Goal: Task Accomplishment & Management: Manage account settings

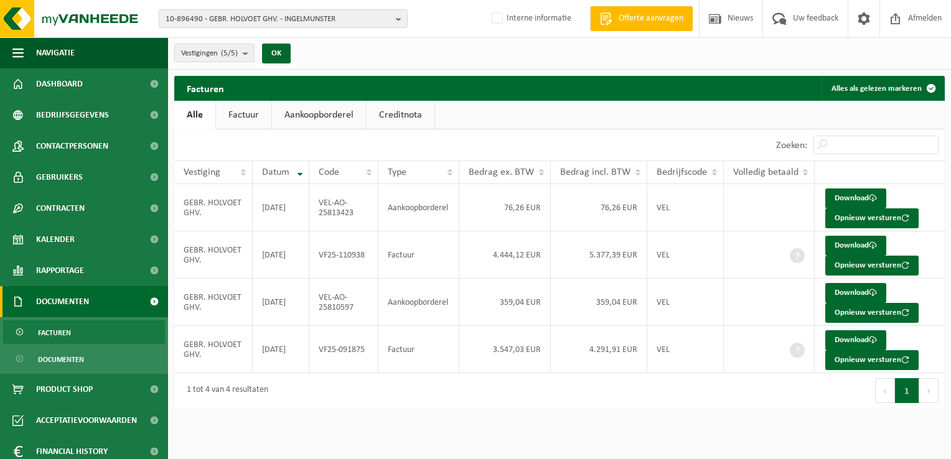
click at [73, 331] on link "Facturen" at bounding box center [84, 332] width 162 height 24
click at [847, 212] on button "Opnieuw versturen" at bounding box center [871, 218] width 93 height 20
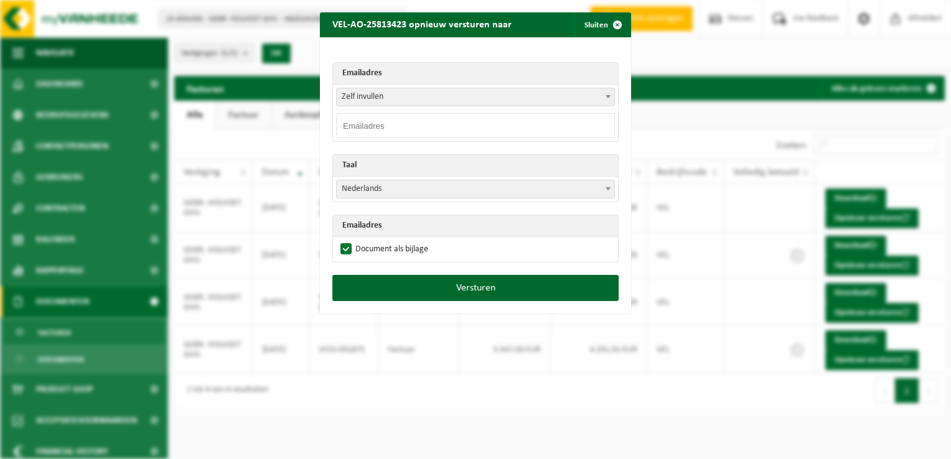
click at [362, 118] on input "email" at bounding box center [475, 125] width 279 height 25
paste input "boekhouding@holvoetgebroeders.be"
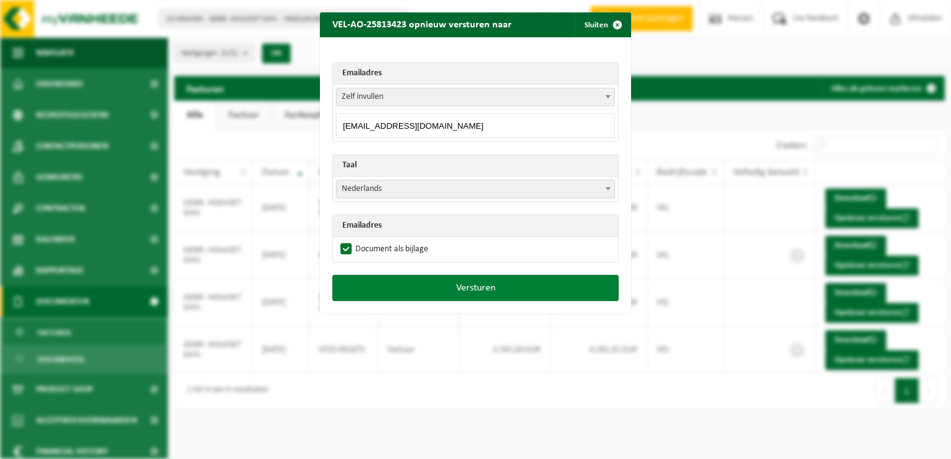
type input "boekhouding@holvoetgebroeders.be"
click at [490, 289] on button "Versturen" at bounding box center [475, 288] width 286 height 26
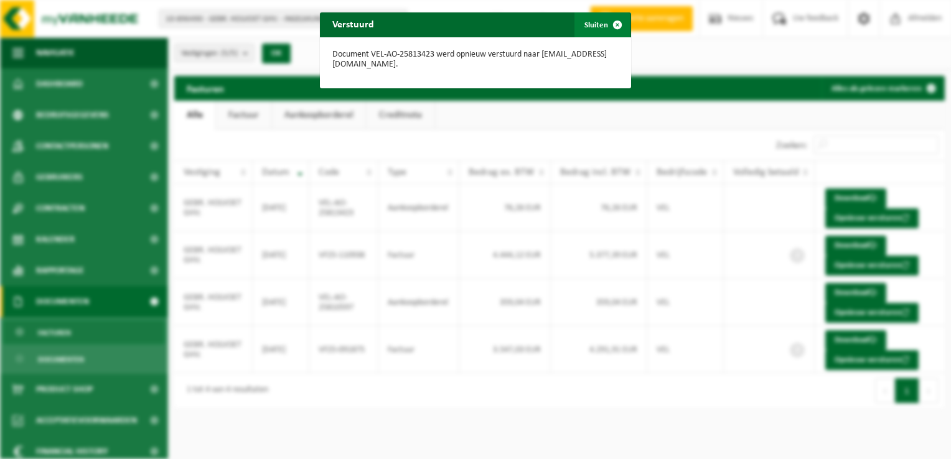
click at [610, 24] on span "button" at bounding box center [617, 24] width 25 height 25
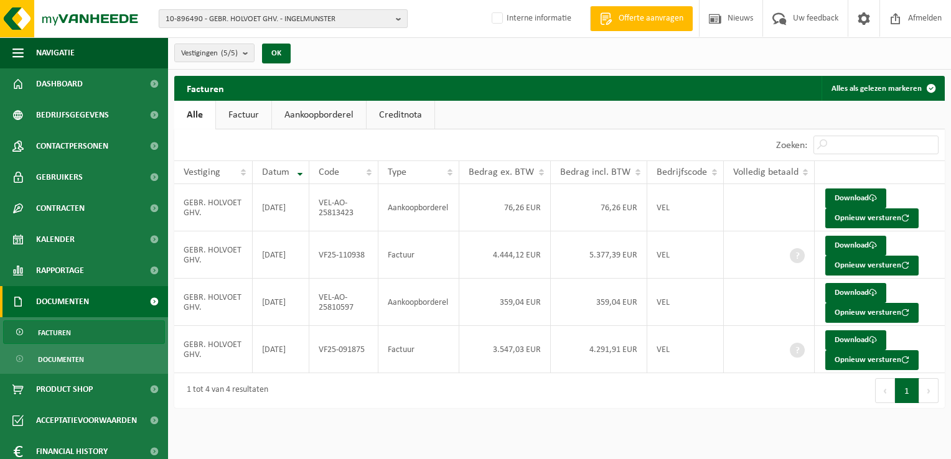
click at [199, 21] on span "10-896490 - GEBR. HOLVOET GHV. - INGELMUNSTER" at bounding box center [277, 19] width 225 height 19
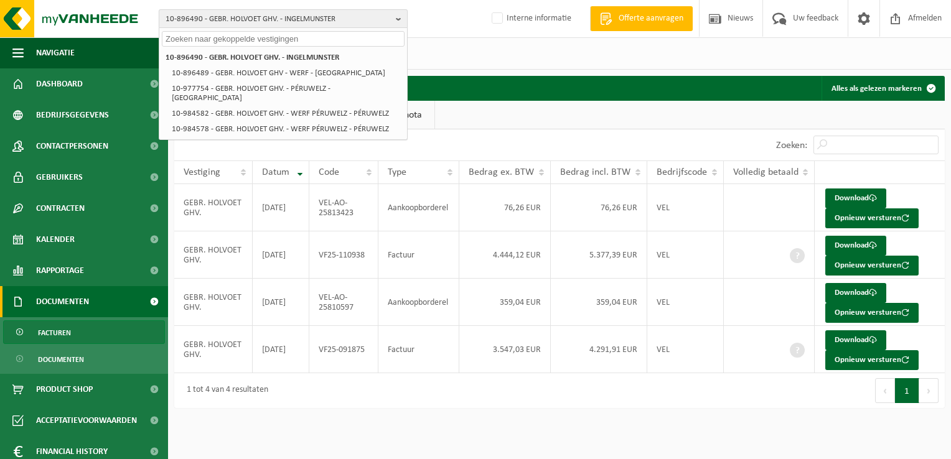
paste input "01-057257"
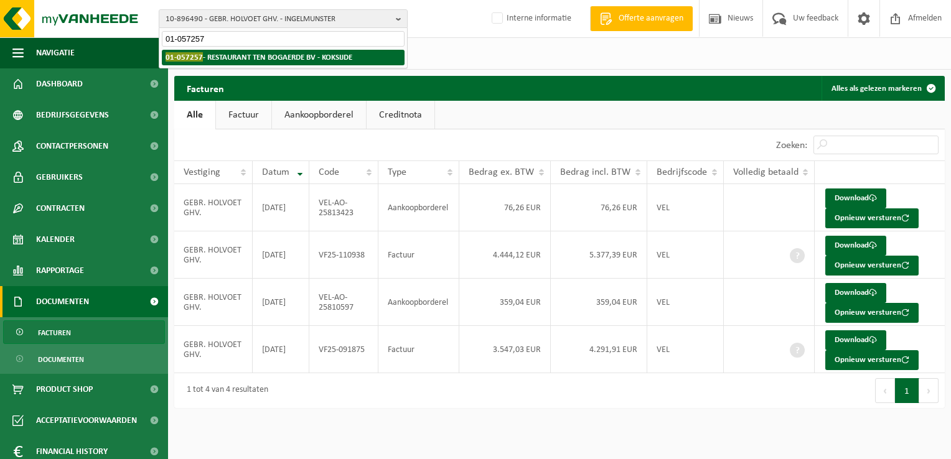
type input "01-057257"
click at [244, 60] on strong "01-057257 - RESTAURANT TEN BOGAERDE BV - KOKSIJDE" at bounding box center [258, 56] width 187 height 9
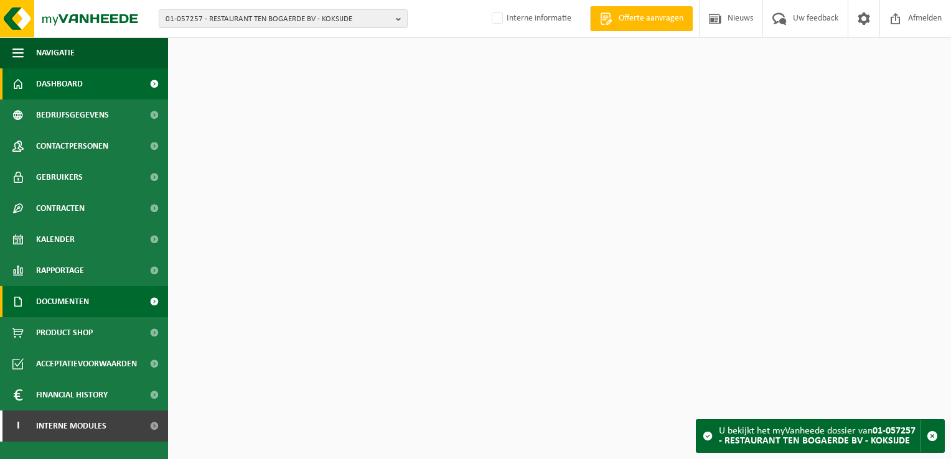
click at [101, 302] on link "Documenten" at bounding box center [84, 301] width 168 height 31
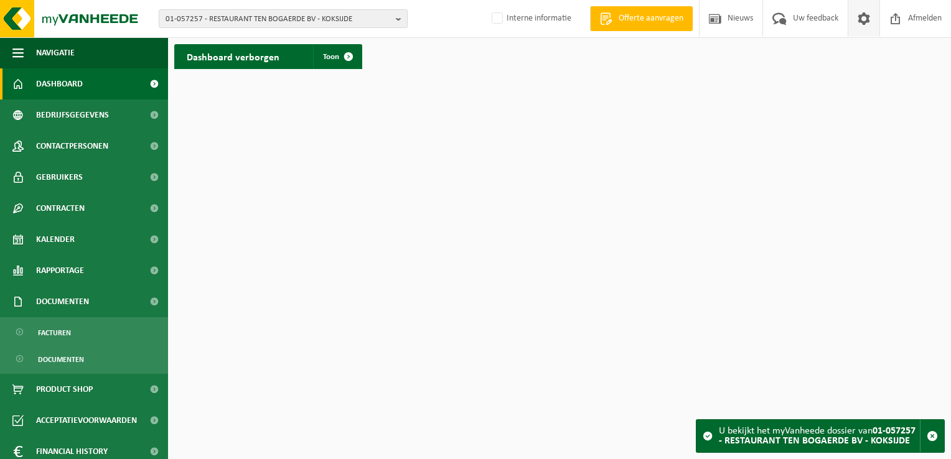
click at [861, 24] on span at bounding box center [863, 18] width 19 height 37
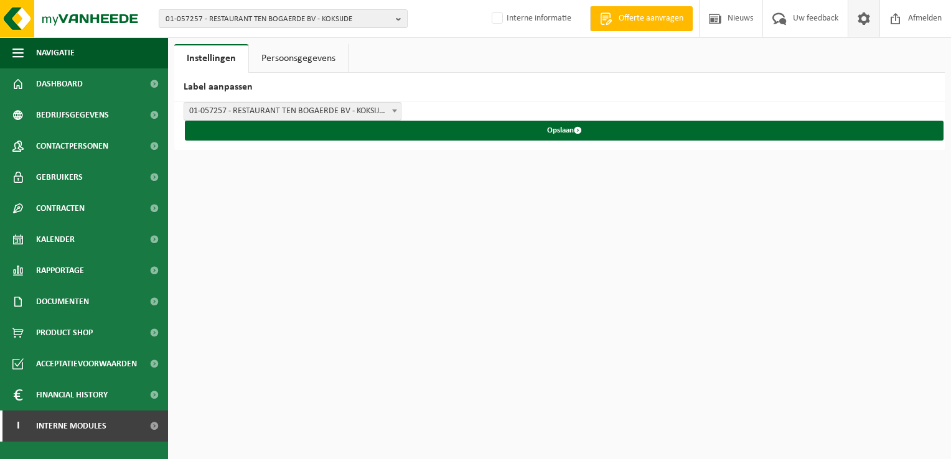
click at [861, 24] on span at bounding box center [863, 18] width 19 height 37
click at [252, 24] on span "01-057257 - RESTAURANT TEN BOGAERDE BV - KOKSIJDE" at bounding box center [277, 19] width 225 height 19
click at [245, 108] on span "01-057257 - RESTAURANT TEN BOGAERDE BV - KOKSIJDE" at bounding box center [292, 111] width 217 height 17
click at [857, 23] on span at bounding box center [863, 18] width 19 height 37
click at [223, 20] on span "01-057257 - RESTAURANT TEN BOGAERDE BV - KOKSIJDE" at bounding box center [277, 19] width 225 height 19
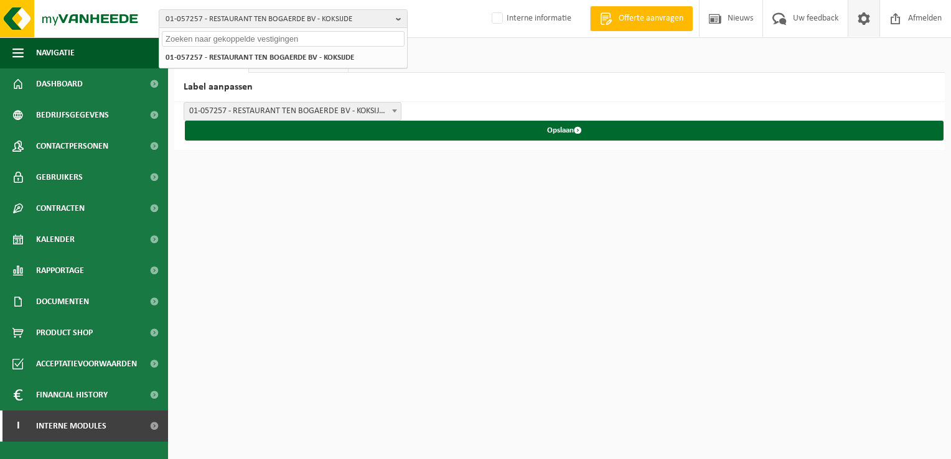
paste input "10-099771"
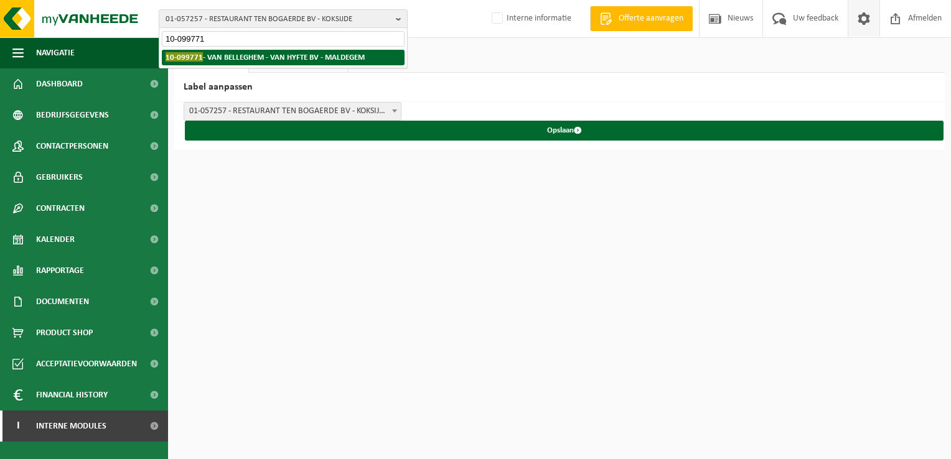
type input "10-099771"
click at [221, 61] on strong "10-099771 - VAN BELLEGHEM - VAN HYFTE BV - MALDEGEM" at bounding box center [264, 56] width 199 height 9
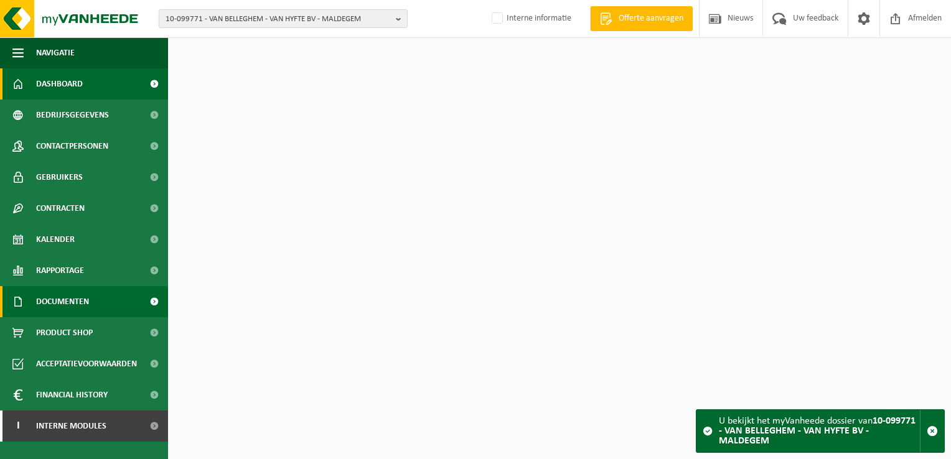
click at [78, 298] on span "Documenten" at bounding box center [62, 301] width 53 height 31
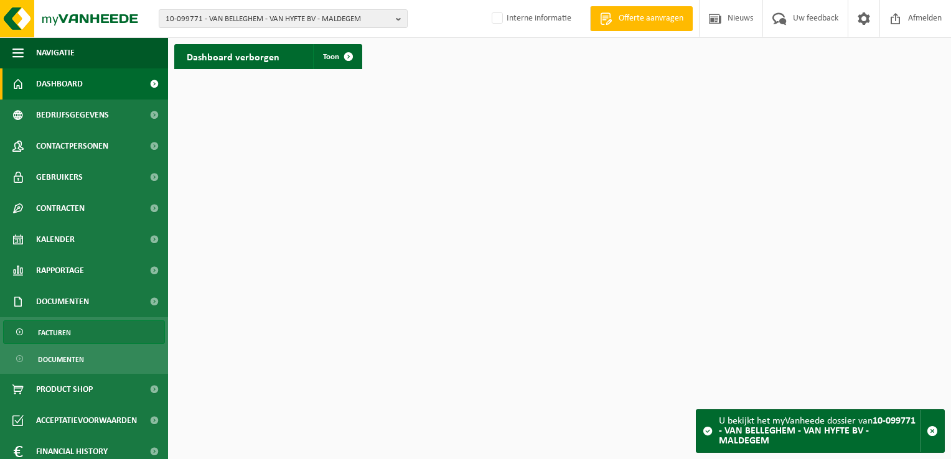
click at [90, 327] on link "Facturen" at bounding box center [84, 332] width 162 height 24
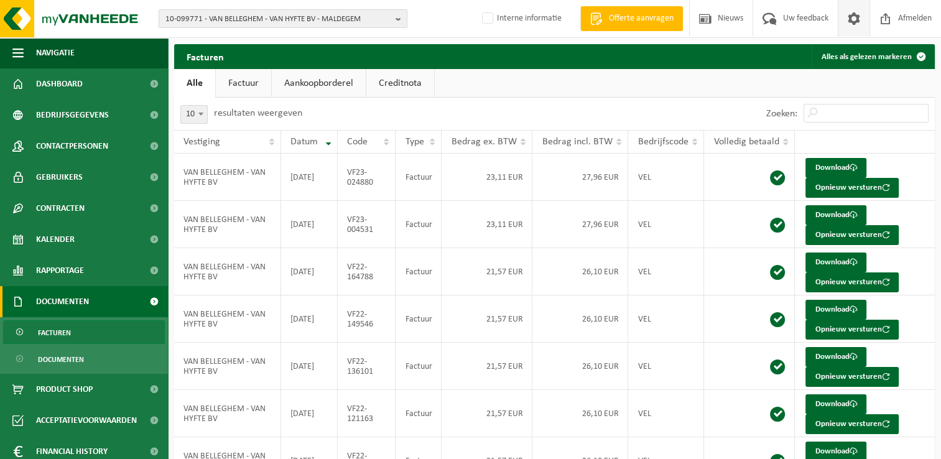
click at [859, 19] on span at bounding box center [854, 18] width 19 height 37
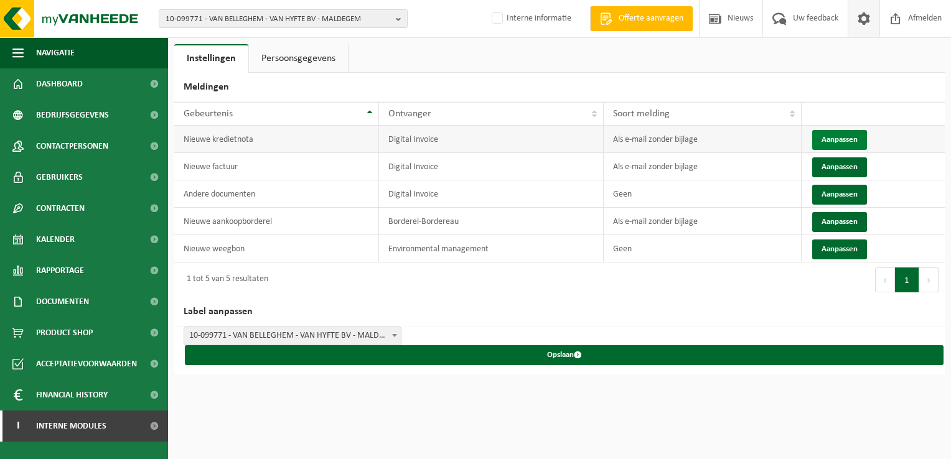
click at [833, 134] on button "Aanpassen" at bounding box center [839, 140] width 55 height 20
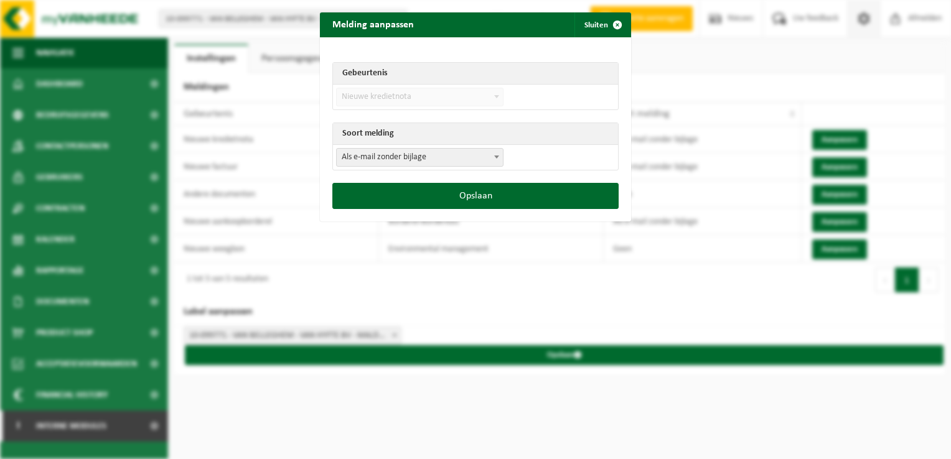
click at [408, 156] on span "Als e-mail zonder bijlage" at bounding box center [420, 157] width 166 height 17
select select "1"
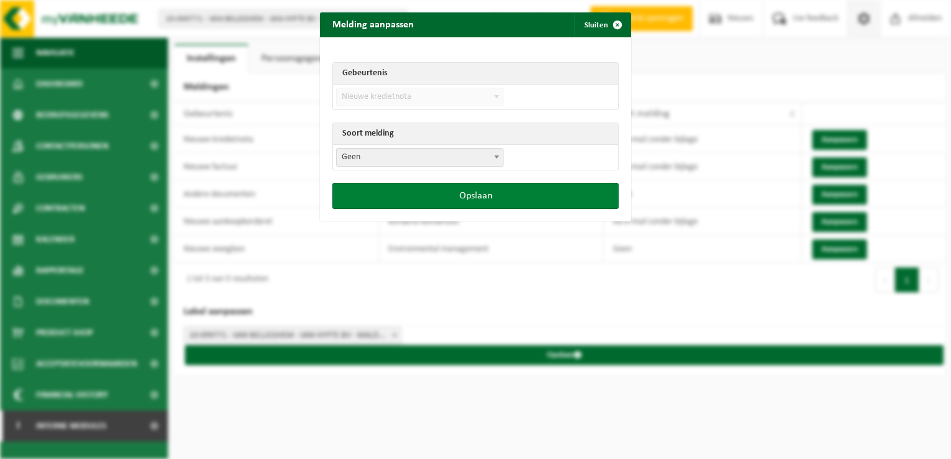
click at [431, 196] on button "Opslaan" at bounding box center [475, 196] width 286 height 26
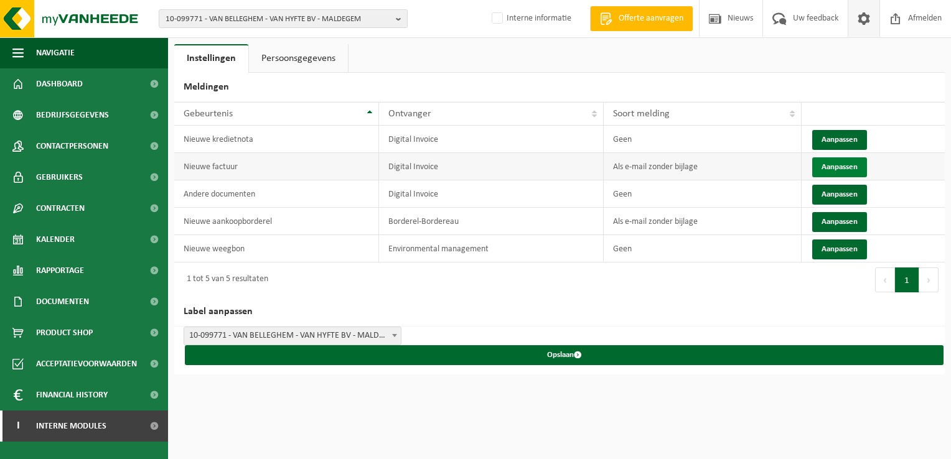
click at [831, 165] on button "Aanpassen" at bounding box center [839, 167] width 55 height 20
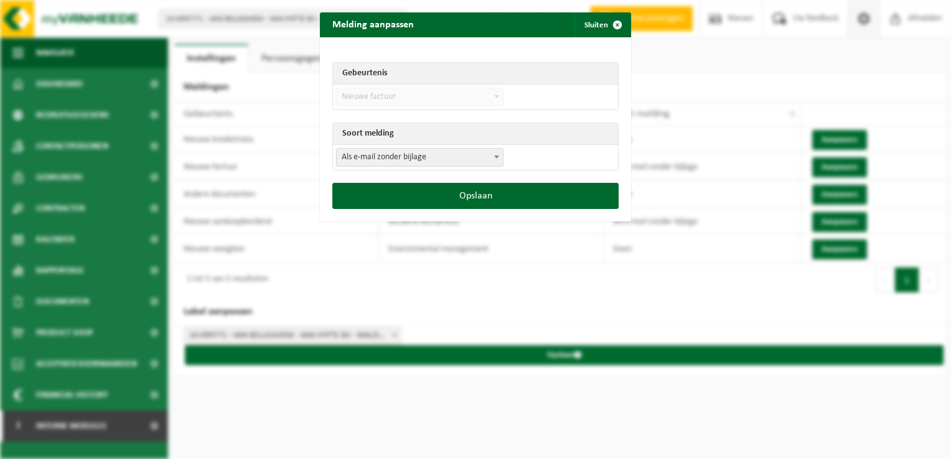
click at [386, 153] on span "Als e-mail zonder bijlage" at bounding box center [420, 157] width 166 height 17
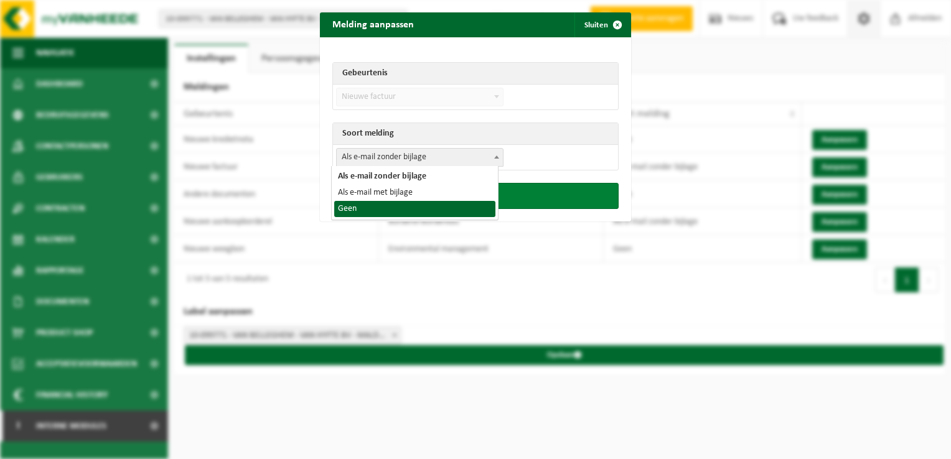
drag, startPoint x: 380, startPoint y: 207, endPoint x: 401, endPoint y: 205, distance: 21.9
select select "1"
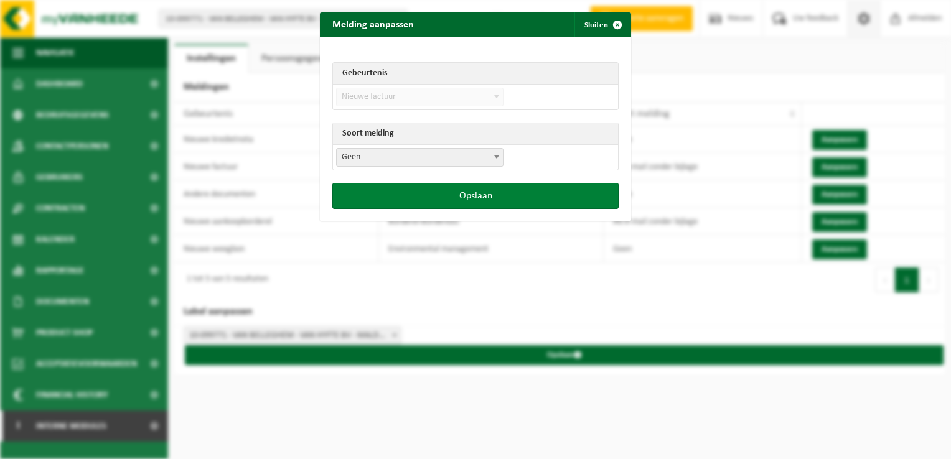
click at [459, 194] on button "Opslaan" at bounding box center [475, 196] width 286 height 26
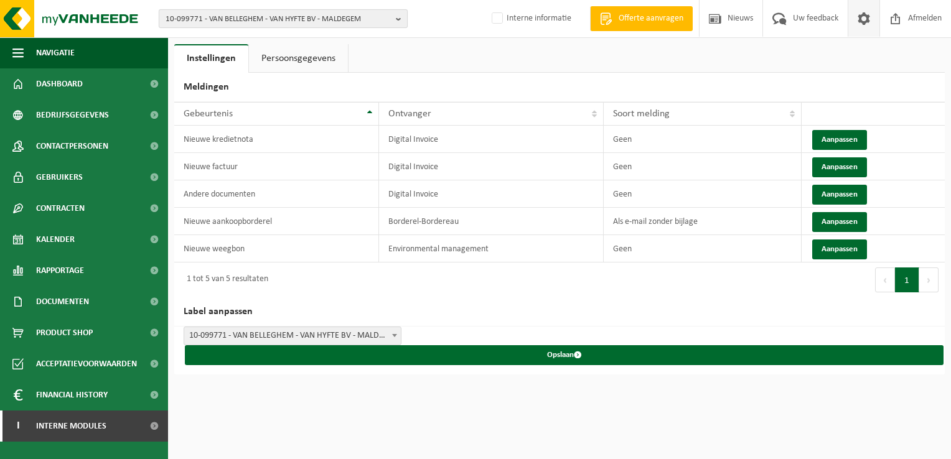
click at [235, 13] on span "10-099771 - VAN BELLEGHEM - VAN HYFTE BV - MALDEGEM" at bounding box center [277, 19] width 225 height 19
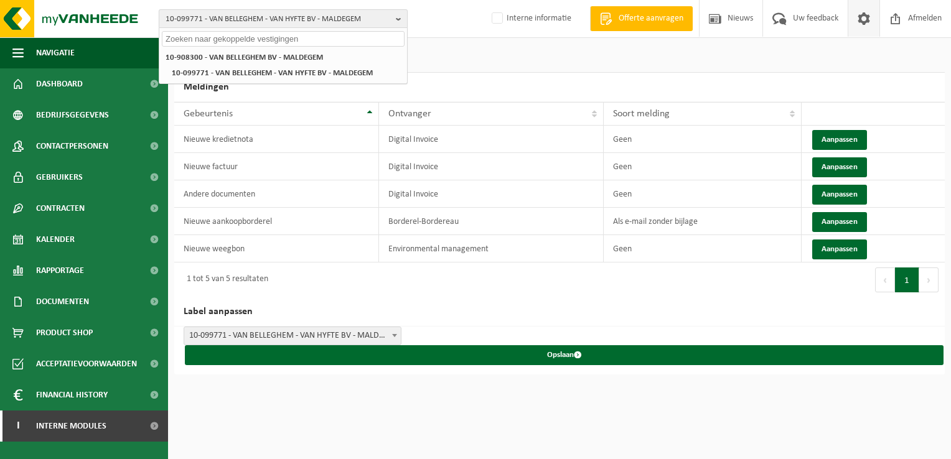
paste input "10-908300"
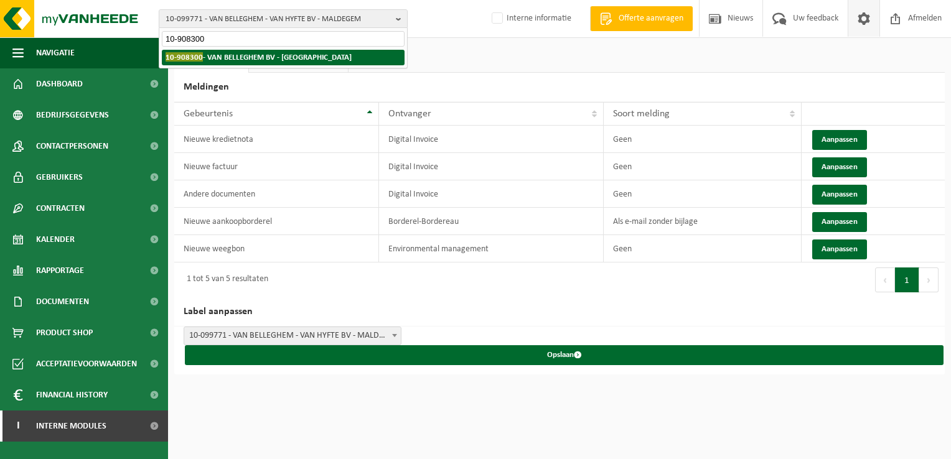
type input "10-908300"
click at [246, 55] on strong "10-908300 - VAN BELLEGHEM BV - MALDEGEM" at bounding box center [258, 56] width 186 height 9
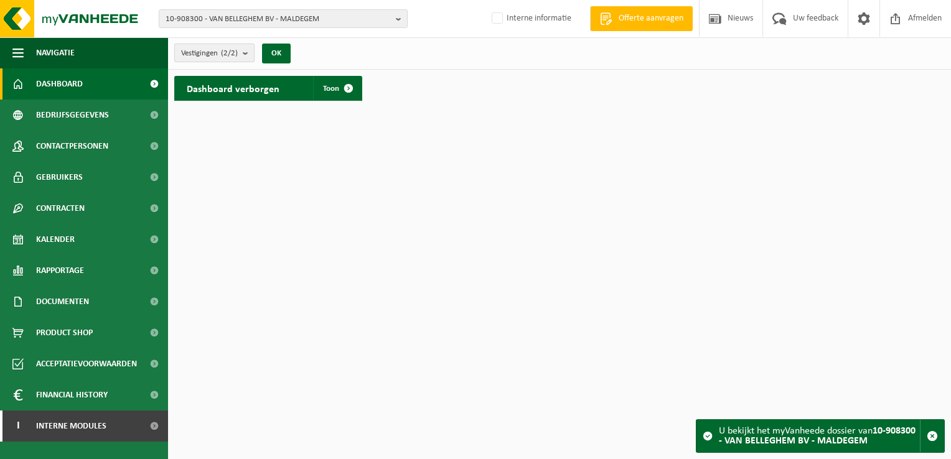
click at [202, 58] on span "Vestigingen (2/2)" at bounding box center [209, 53] width 57 height 19
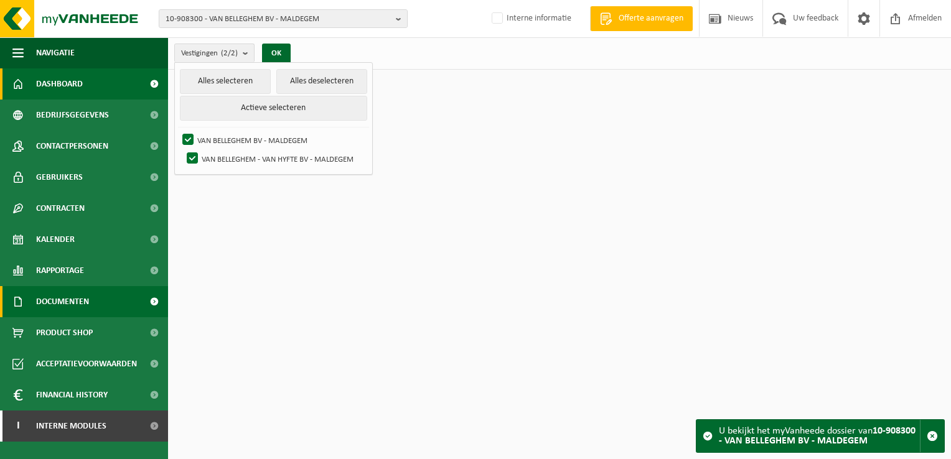
click at [72, 308] on span "Documenten" at bounding box center [62, 301] width 53 height 31
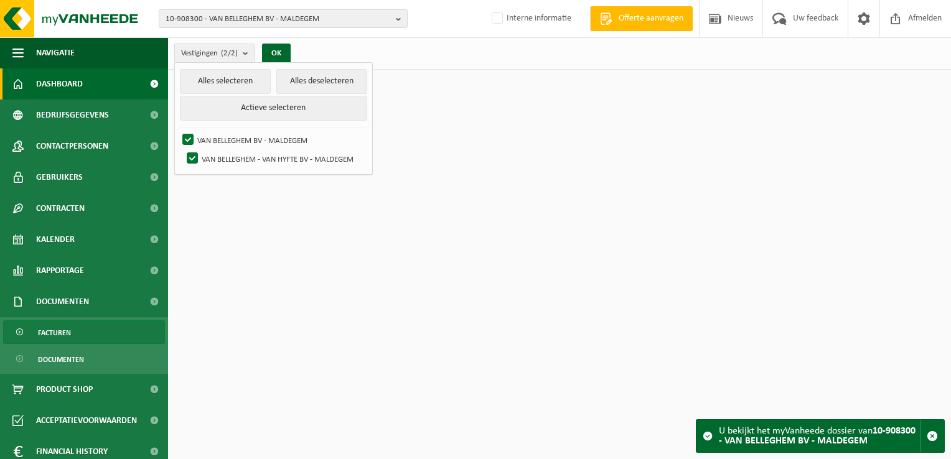
click at [96, 329] on link "Facturen" at bounding box center [84, 332] width 162 height 24
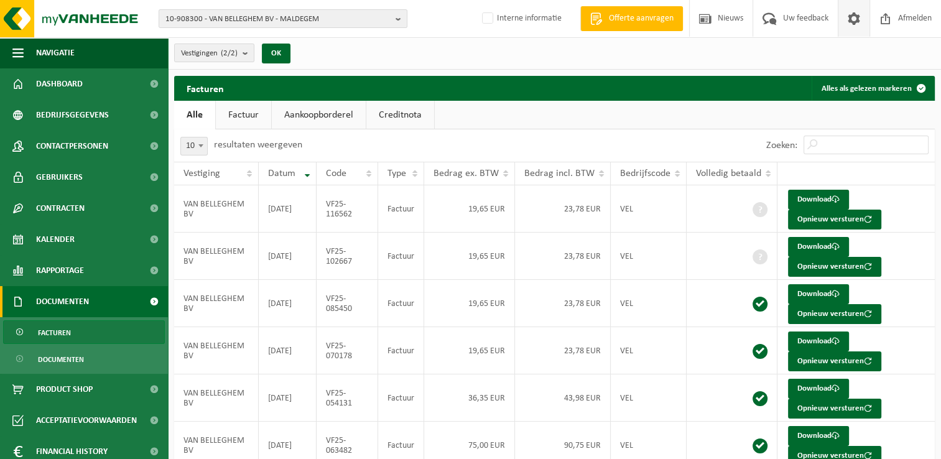
click at [854, 24] on span at bounding box center [854, 18] width 19 height 37
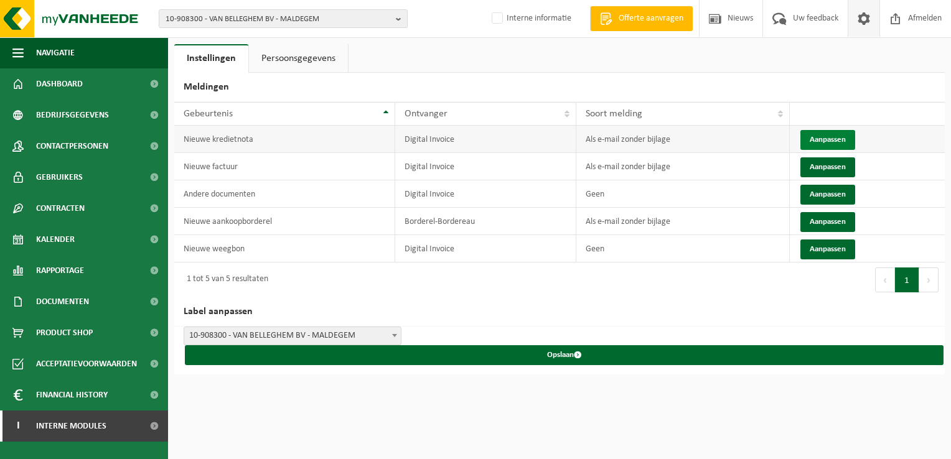
click at [816, 136] on button "Aanpassen" at bounding box center [827, 140] width 55 height 20
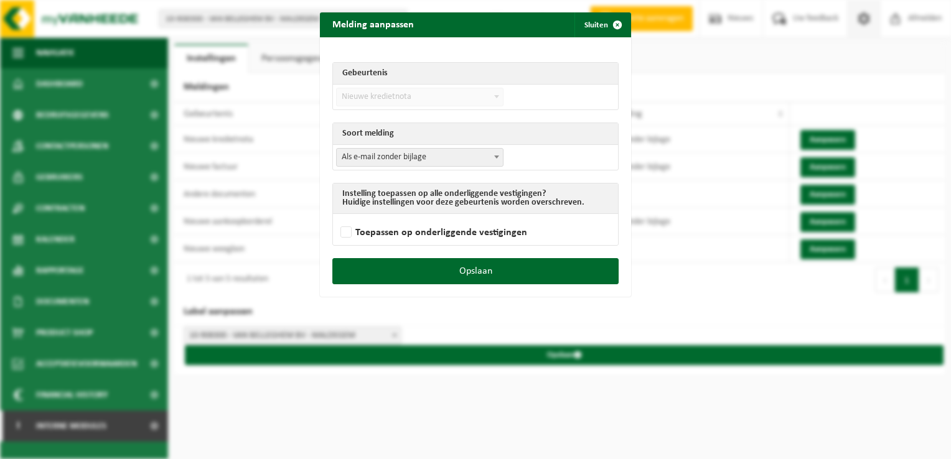
click at [376, 162] on span "Als e-mail zonder bijlage" at bounding box center [420, 157] width 166 height 17
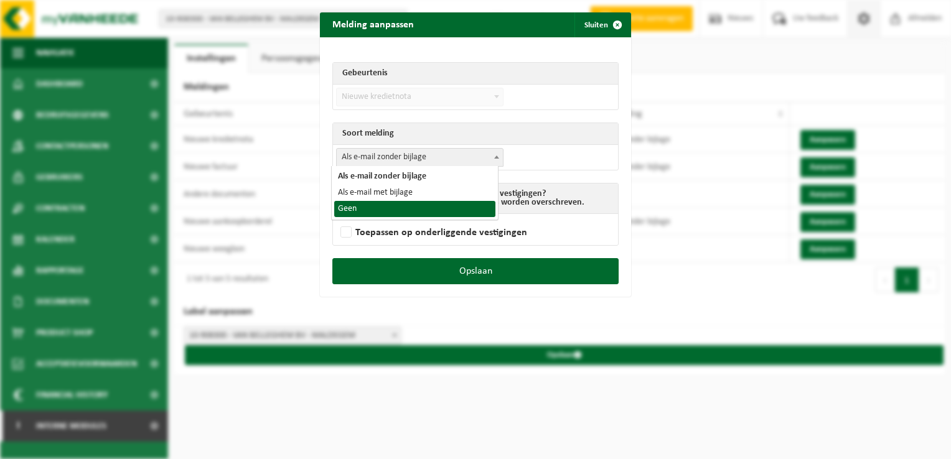
select select "1"
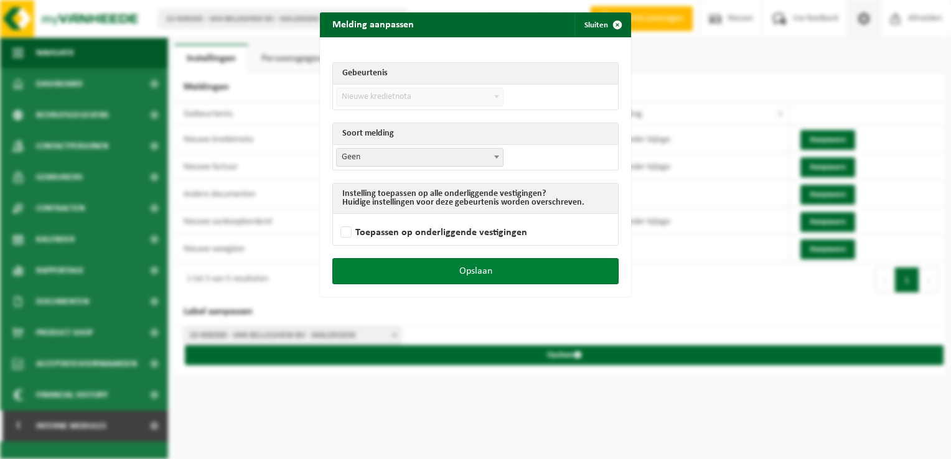
click at [496, 268] on button "Opslaan" at bounding box center [475, 271] width 286 height 26
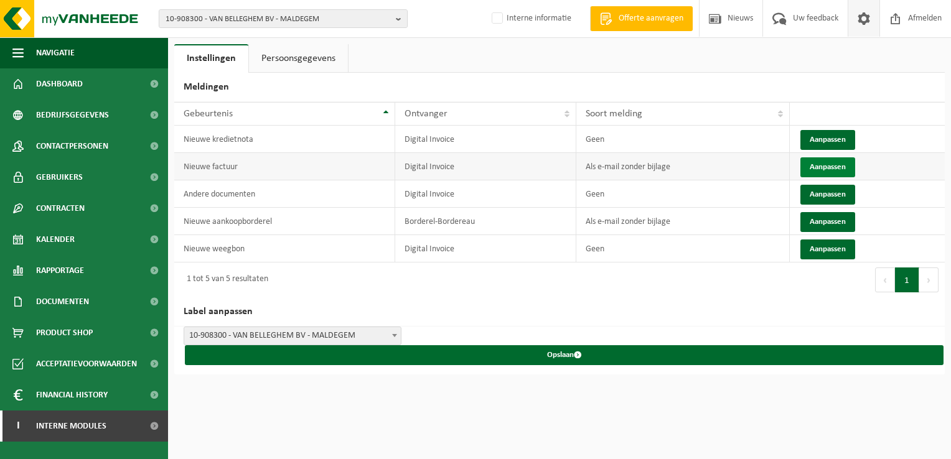
click at [822, 170] on button "Aanpassen" at bounding box center [827, 167] width 55 height 20
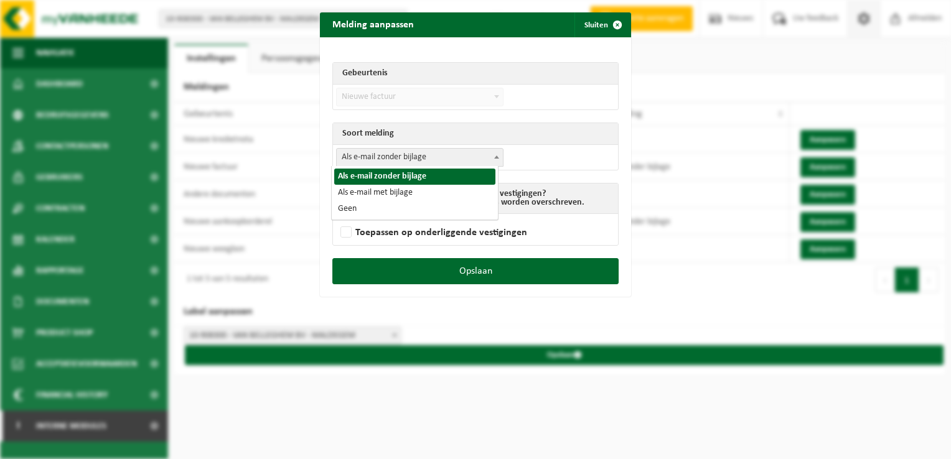
click at [380, 156] on span "Als e-mail zonder bijlage" at bounding box center [420, 157] width 166 height 17
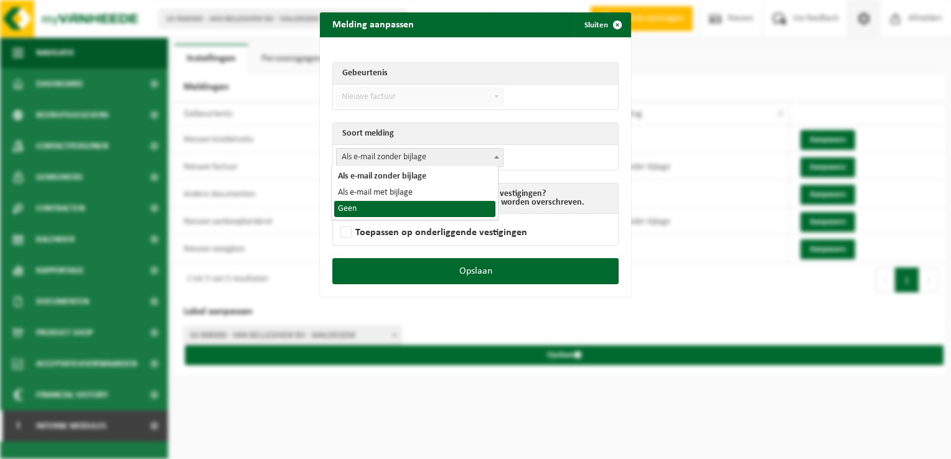
select select "1"
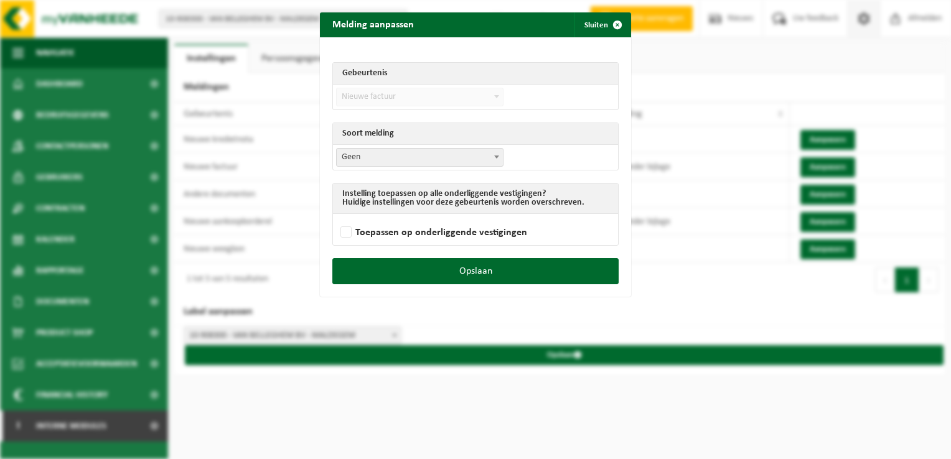
click at [537, 284] on div "Opslaan" at bounding box center [475, 277] width 311 height 39
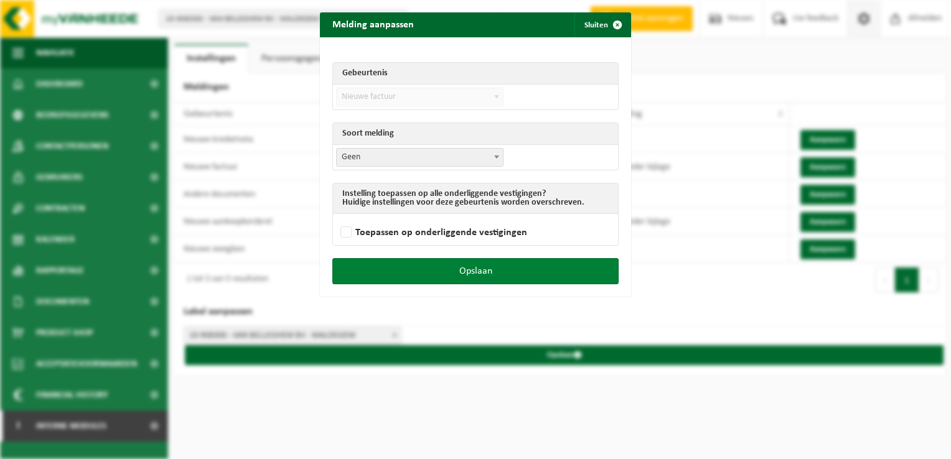
click at [543, 275] on button "Opslaan" at bounding box center [475, 271] width 286 height 26
